Goal: Task Accomplishment & Management: Use online tool/utility

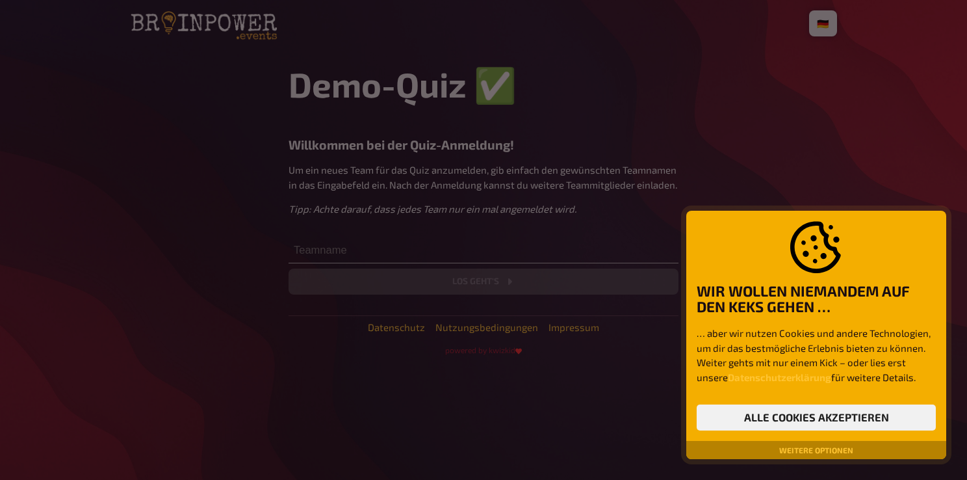
click at [851, 364] on p "… aber wir nutzen Cookies und andere Technologien, um dir das bestmögliche Erle…" at bounding box center [816, 355] width 239 height 59
click at [834, 420] on button "Alle Cookies akzeptieren" at bounding box center [816, 417] width 239 height 26
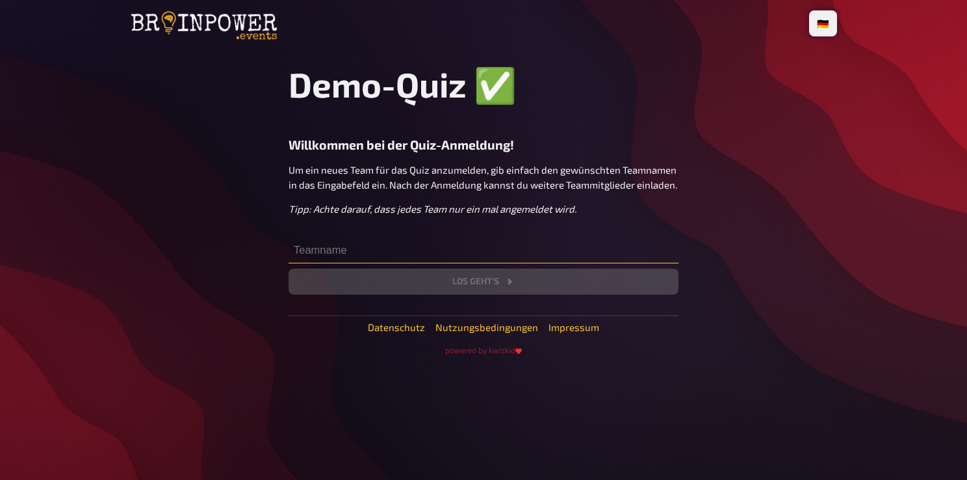
click at [377, 254] on input "text" at bounding box center [484, 250] width 390 height 26
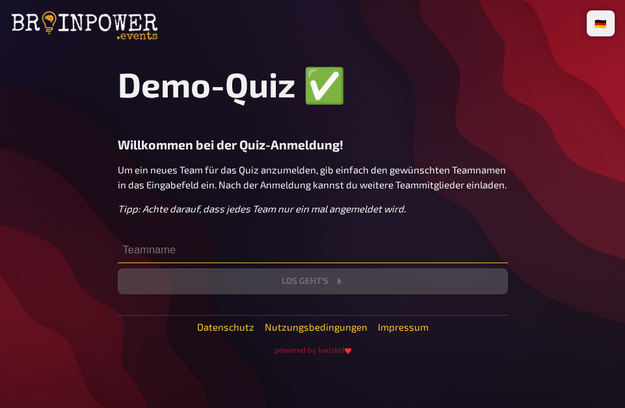
click at [205, 246] on input "text" at bounding box center [313, 250] width 390 height 26
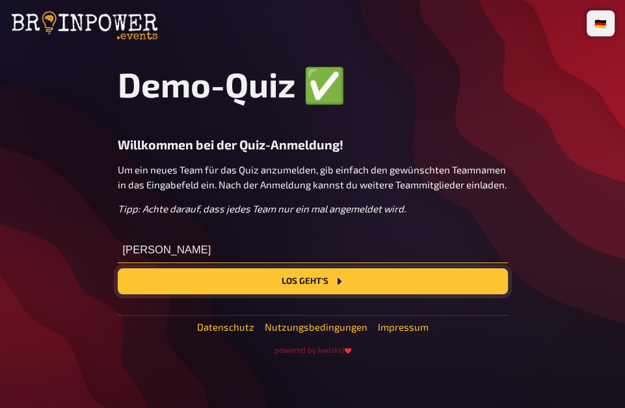
type input "[PERSON_NAME]"
click at [307, 288] on button "Los geht's" at bounding box center [313, 282] width 390 height 26
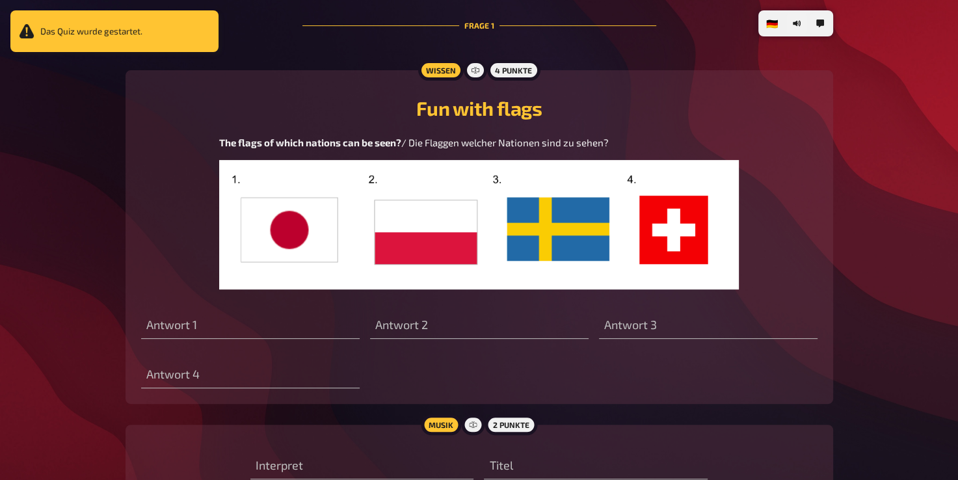
scroll to position [325, 0]
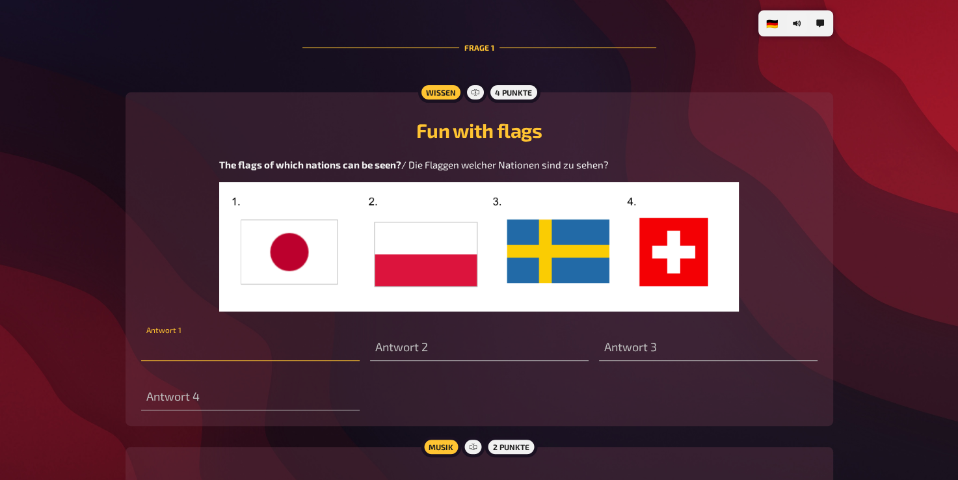
click at [193, 347] on input "text" at bounding box center [250, 348] width 218 height 26
type input "[GEOGRAPHIC_DATA]"
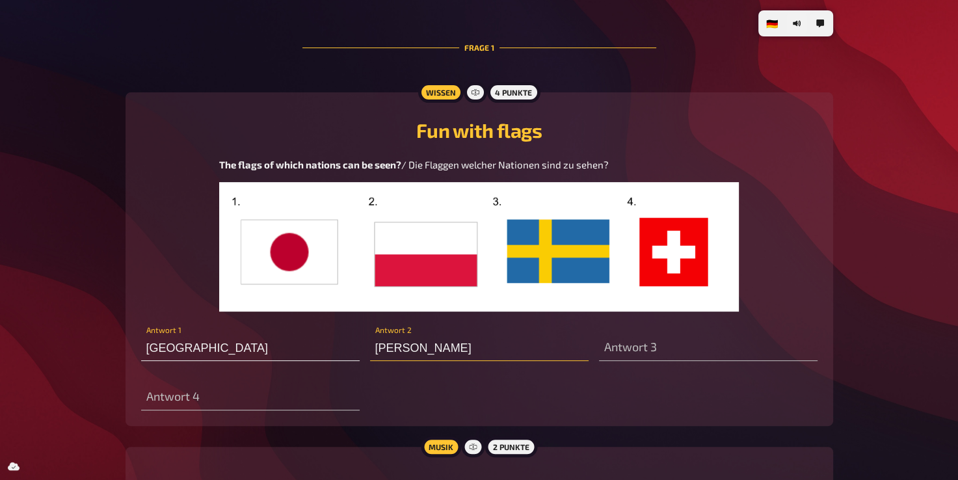
type input "[PERSON_NAME]"
type input "[GEOGRAPHIC_DATA]"
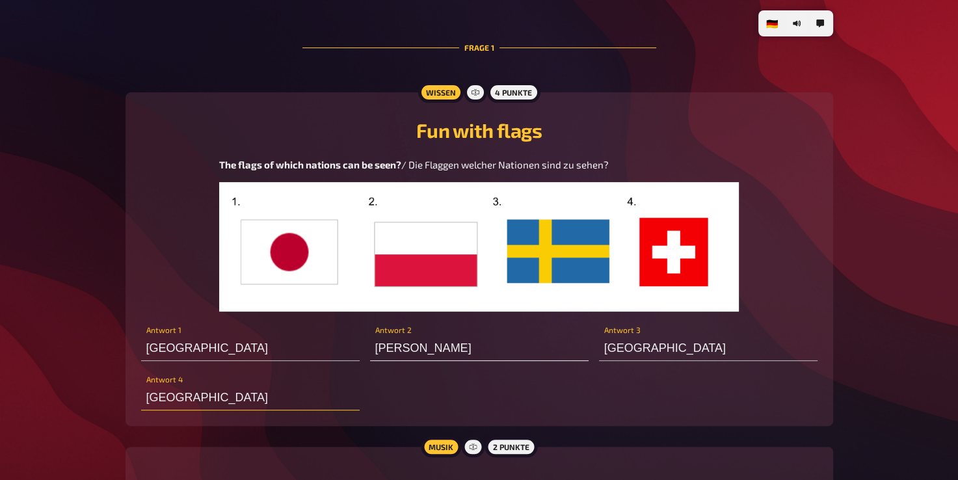
type input "[GEOGRAPHIC_DATA]"
click at [390, 352] on input "[PERSON_NAME]" at bounding box center [479, 348] width 218 height 26
type input "[GEOGRAPHIC_DATA]"
click at [250, 397] on input "[GEOGRAPHIC_DATA]" at bounding box center [250, 397] width 218 height 26
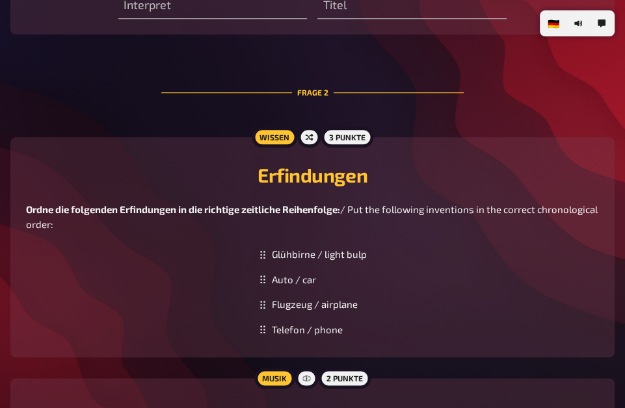
scroll to position [872, 0]
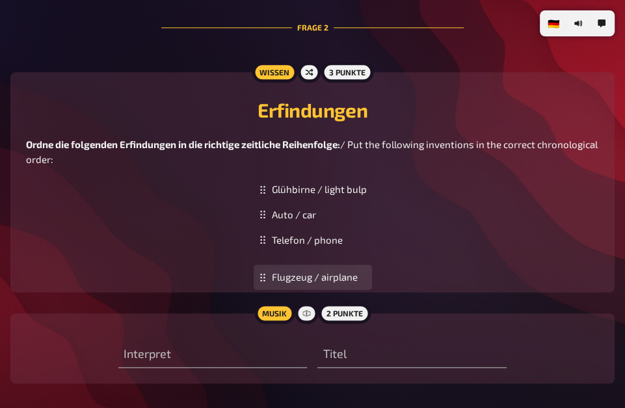
drag, startPoint x: 328, startPoint y: 249, endPoint x: 324, endPoint y: 276, distance: 27.6
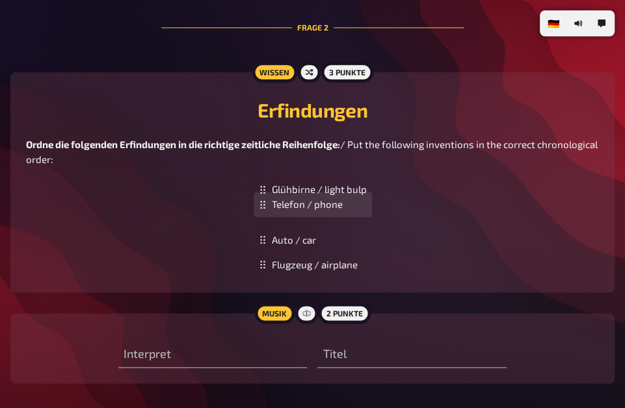
drag, startPoint x: 313, startPoint y: 252, endPoint x: 315, endPoint y: 218, distance: 34.5
click at [315, 217] on div "Telefon / phone" at bounding box center [313, 204] width 118 height 25
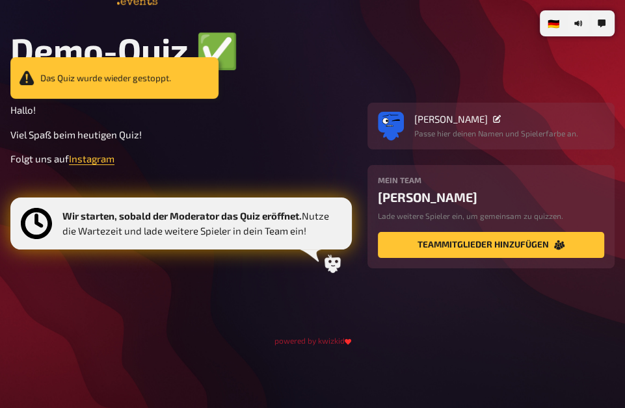
scroll to position [38, 0]
